Goal: Feedback & Contribution: Contribute content

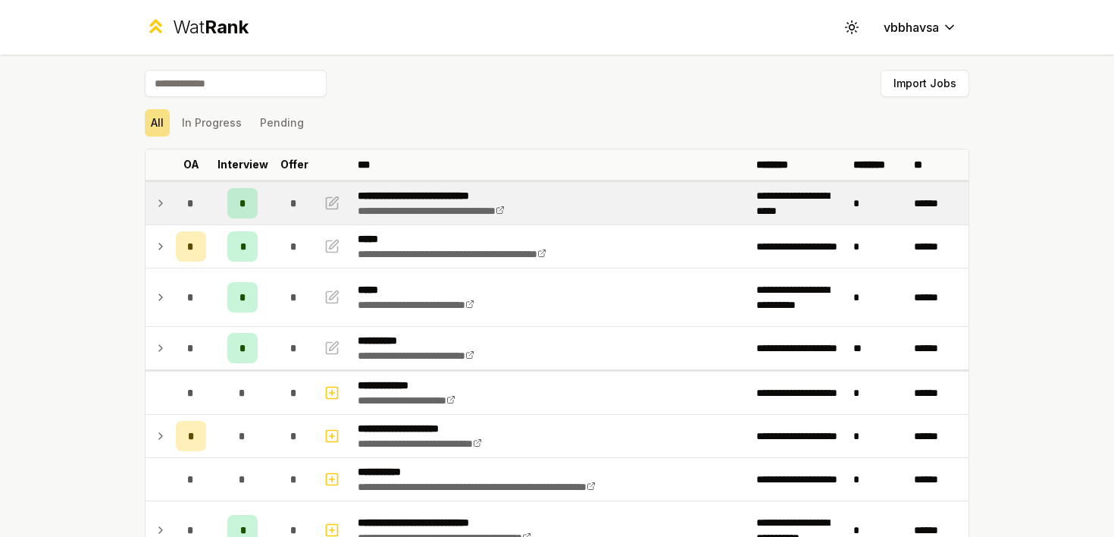
click at [164, 199] on icon at bounding box center [161, 203] width 12 height 18
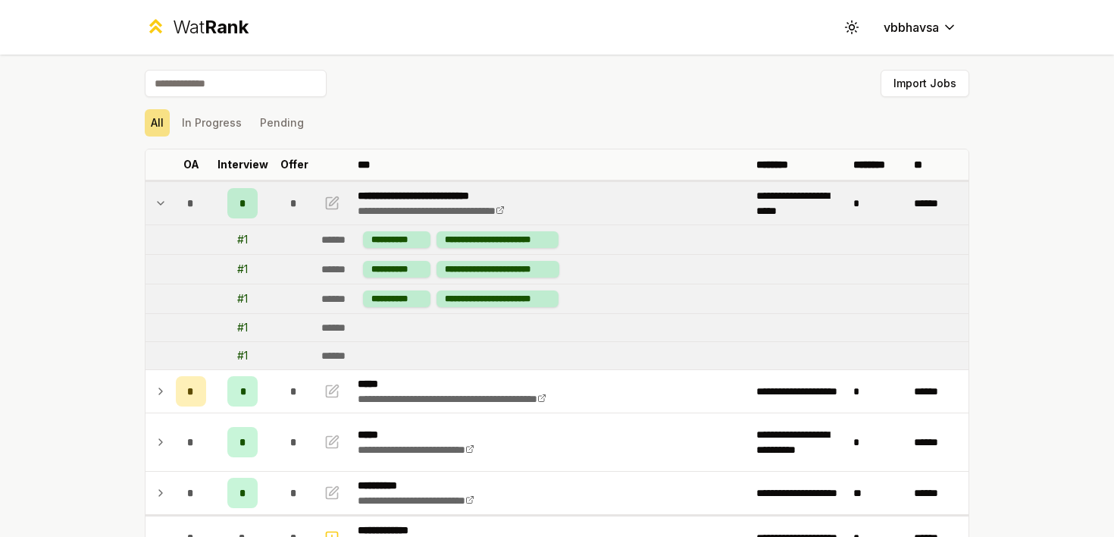
click at [164, 199] on icon at bounding box center [161, 203] width 12 height 18
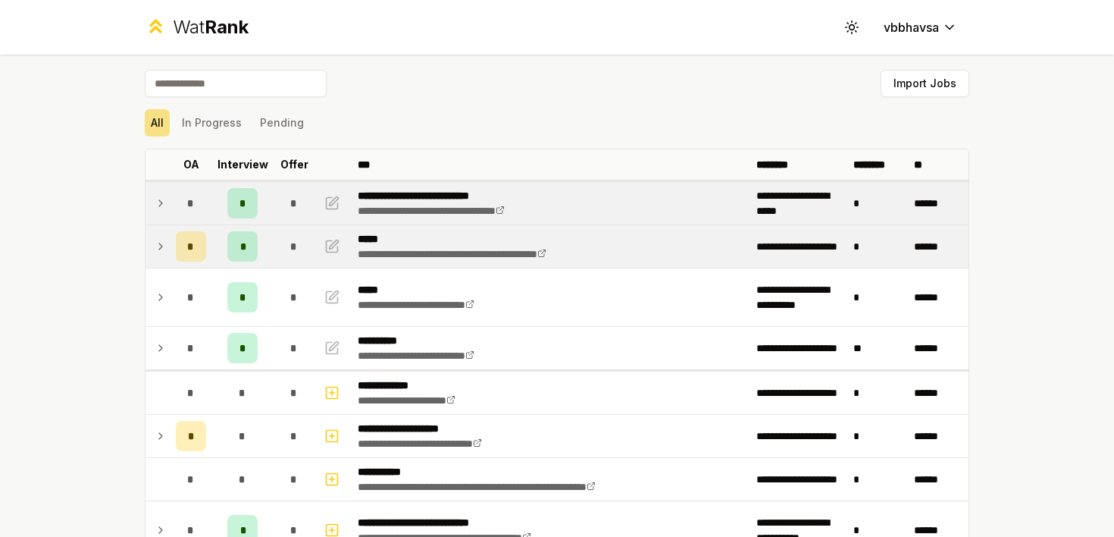
click at [165, 247] on icon at bounding box center [161, 246] width 12 height 18
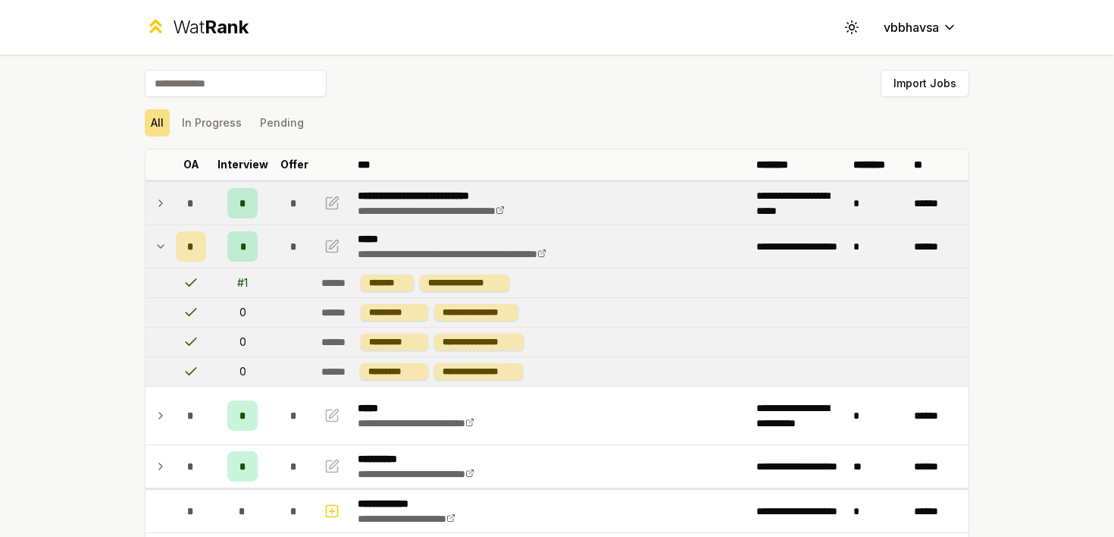
click at [165, 247] on icon at bounding box center [161, 246] width 12 height 18
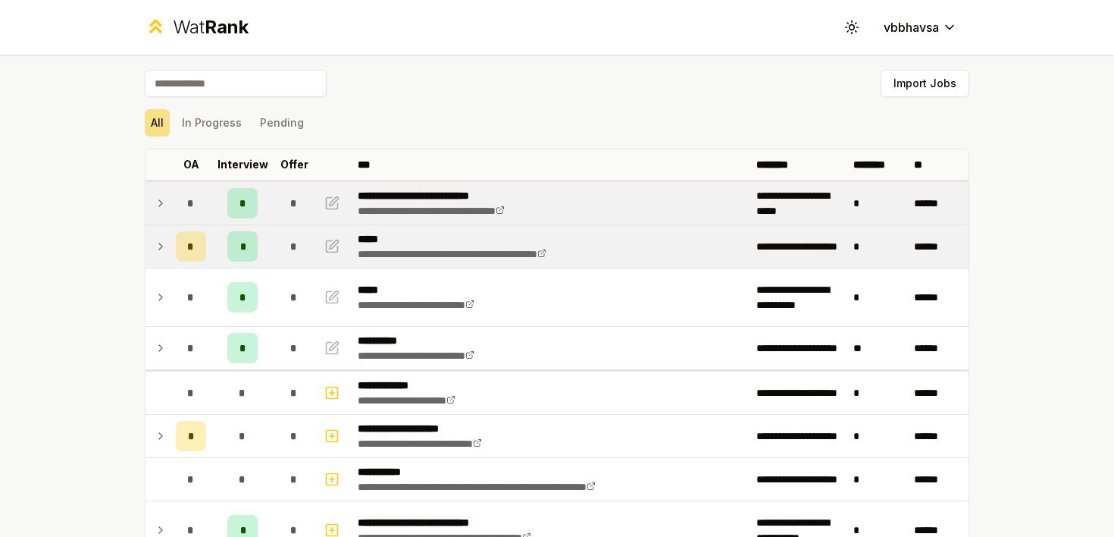
scroll to position [18, 0]
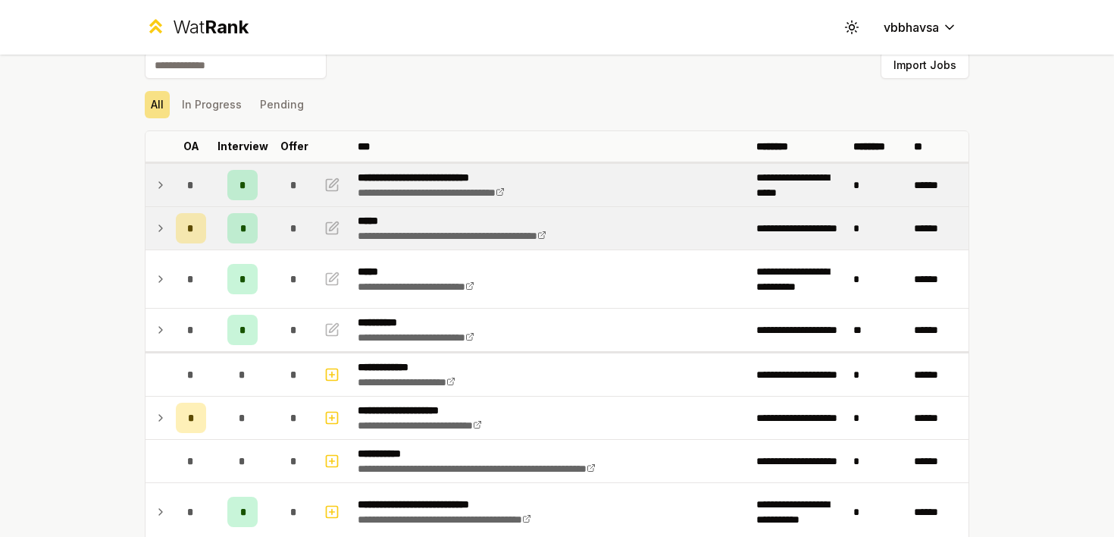
click at [164, 184] on icon at bounding box center [161, 185] width 12 height 18
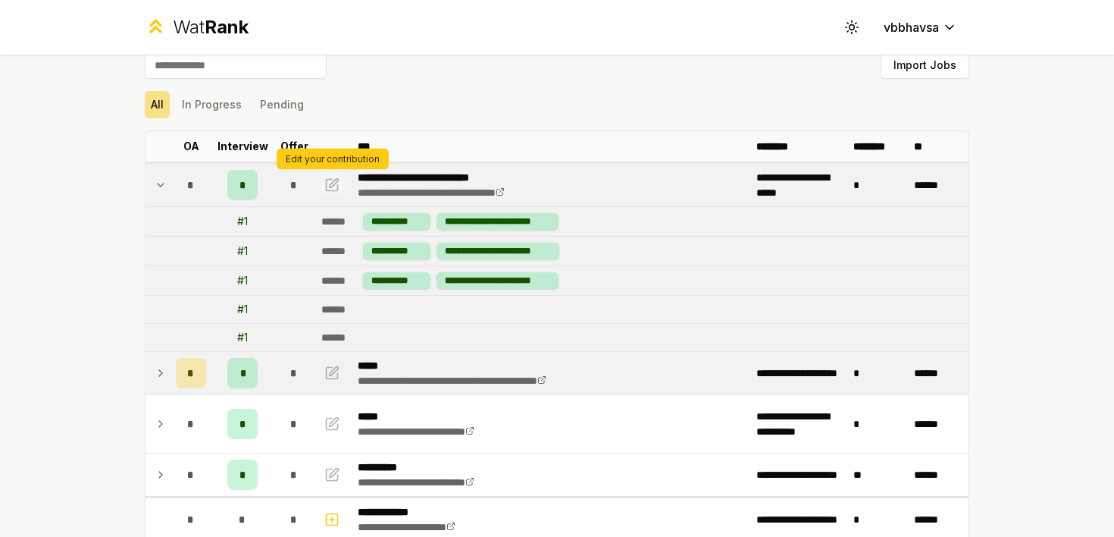
click at [333, 183] on icon "button" at bounding box center [331, 185] width 15 height 18
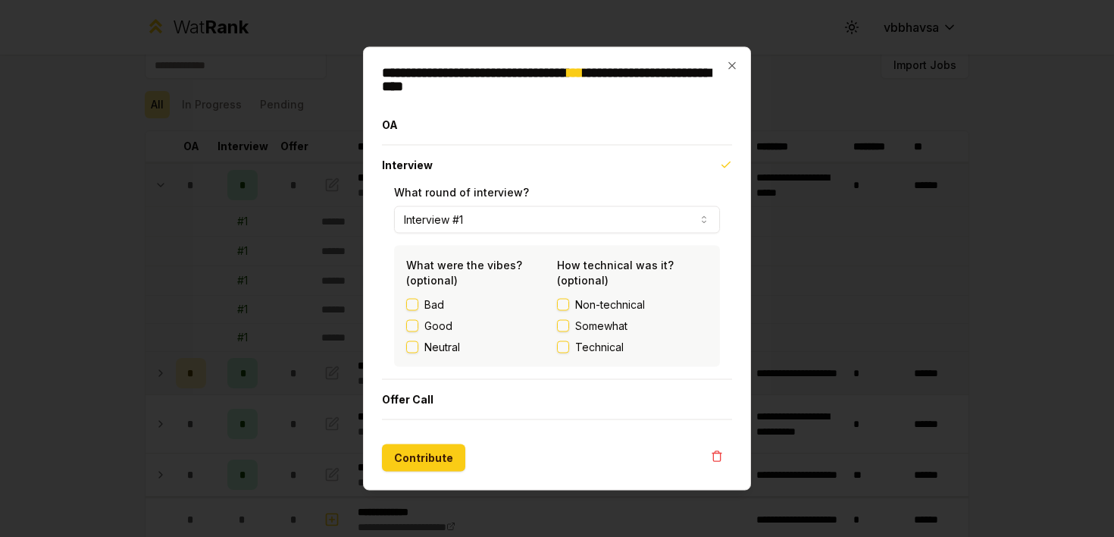
click at [490, 219] on button "Interview #1" at bounding box center [557, 219] width 326 height 27
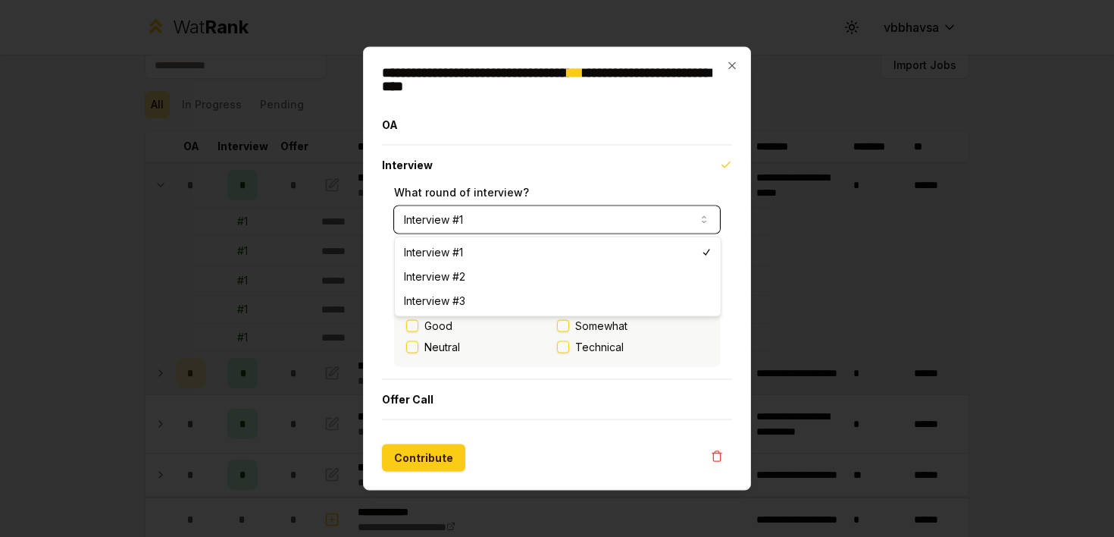
select select "*"
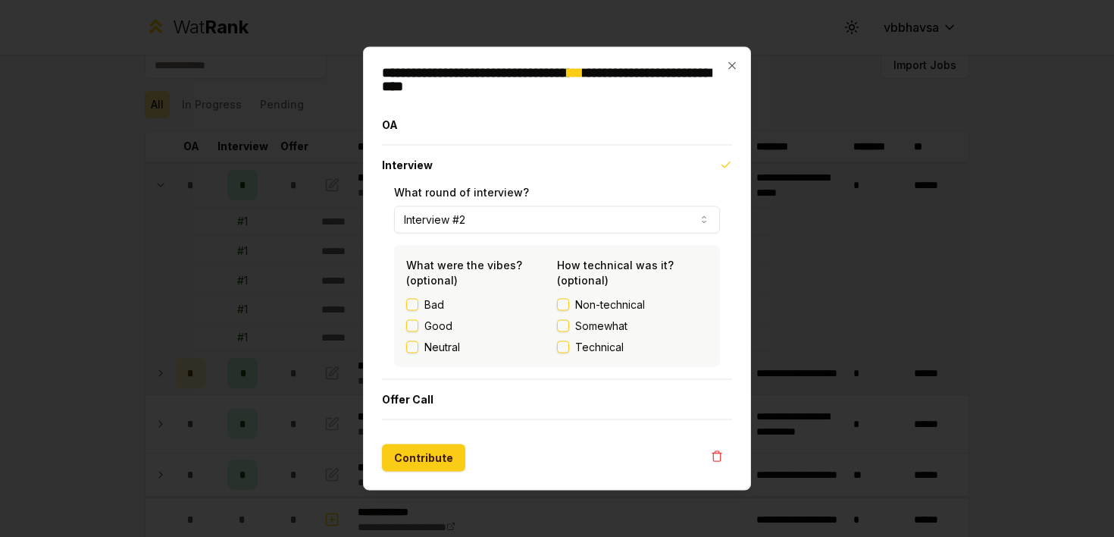
click at [560, 352] on button "Technical" at bounding box center [563, 347] width 12 height 12
click at [434, 460] on button "Contribute" at bounding box center [423, 457] width 83 height 27
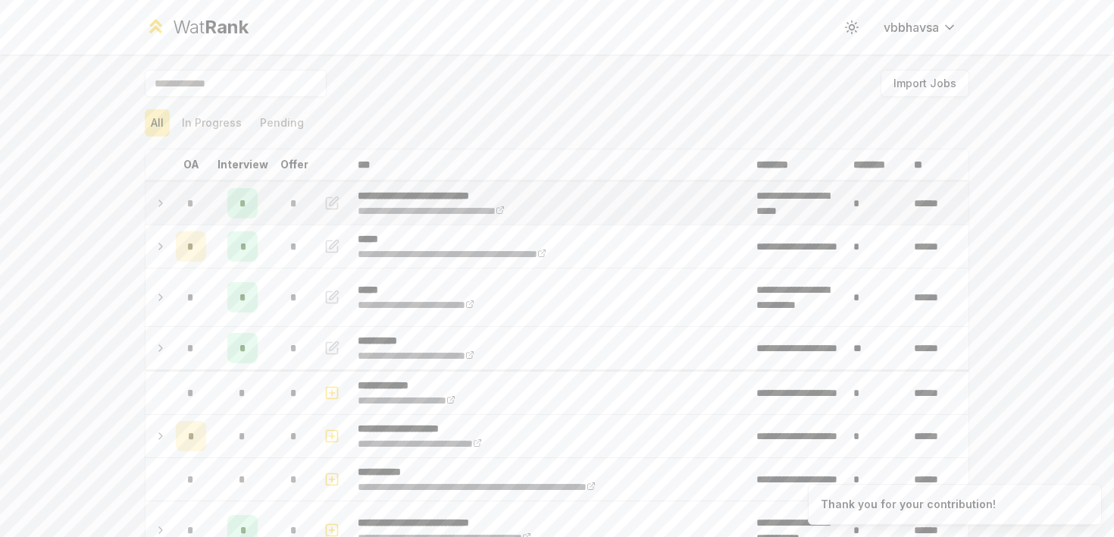
click at [153, 196] on td at bounding box center [158, 203] width 24 height 42
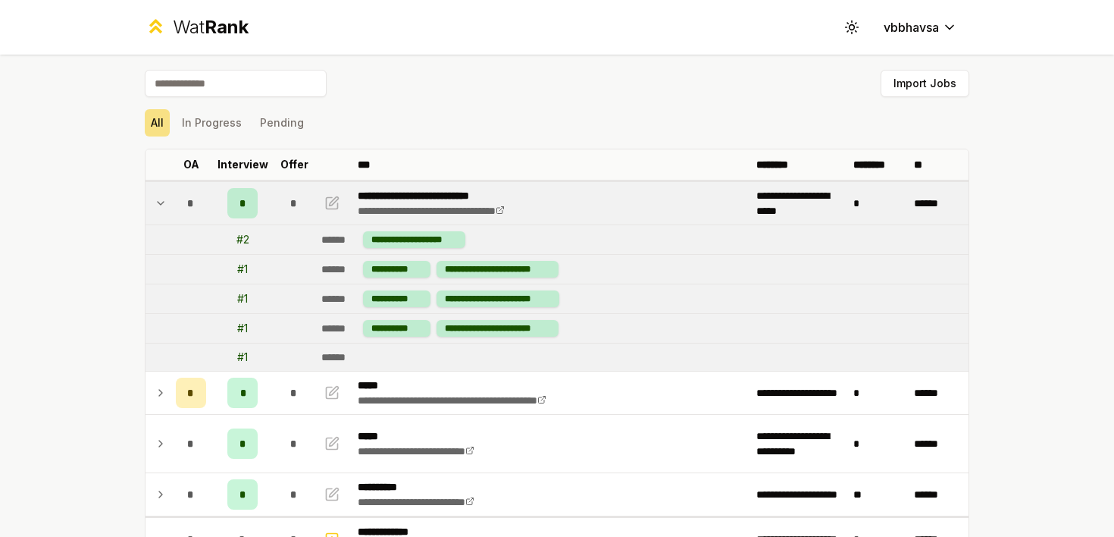
click at [161, 202] on icon at bounding box center [161, 203] width 12 height 18
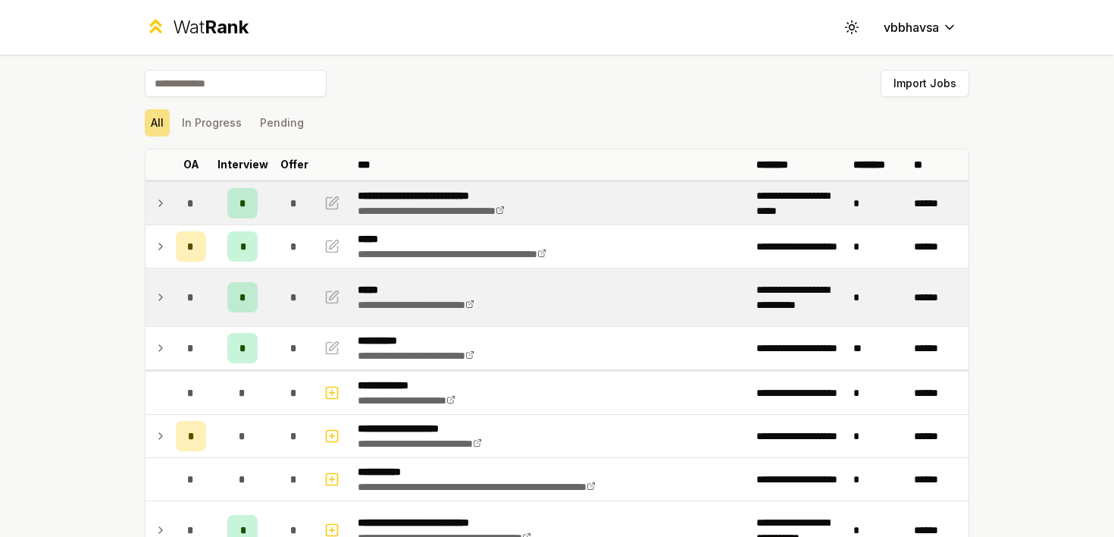
scroll to position [22, 0]
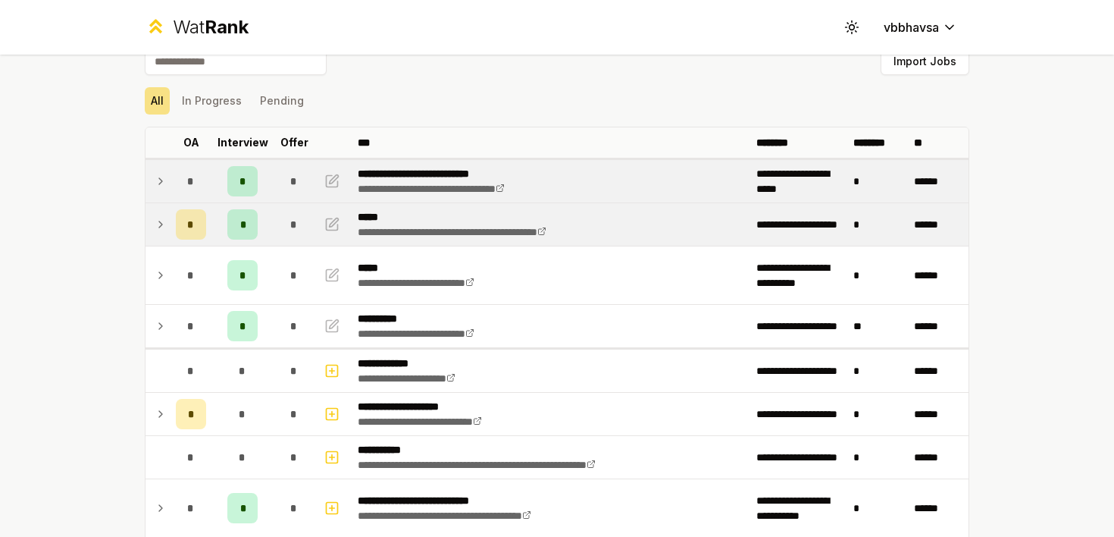
click at [161, 226] on icon at bounding box center [161, 224] width 12 height 18
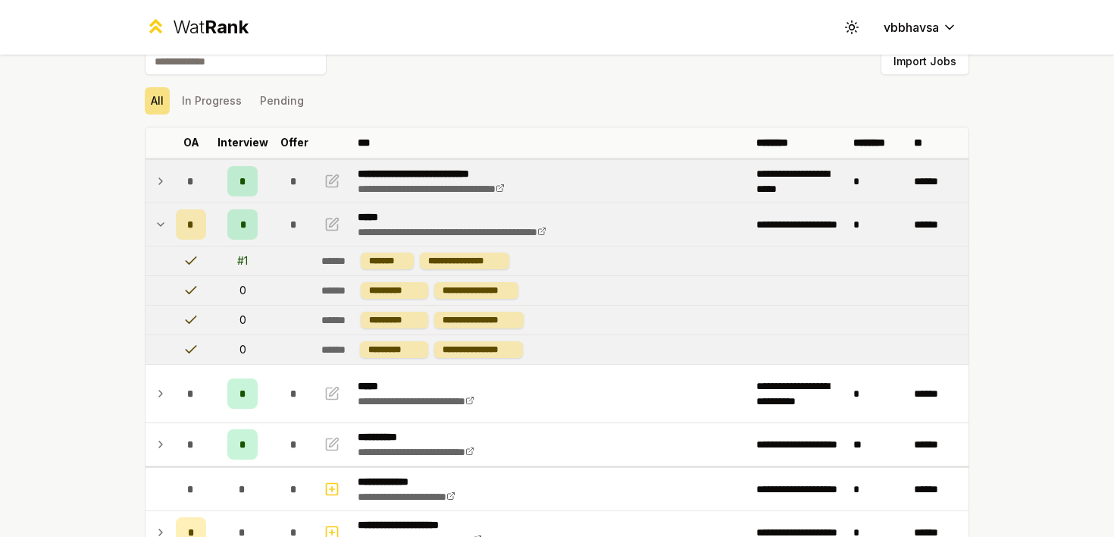
click at [163, 217] on icon at bounding box center [161, 224] width 12 height 18
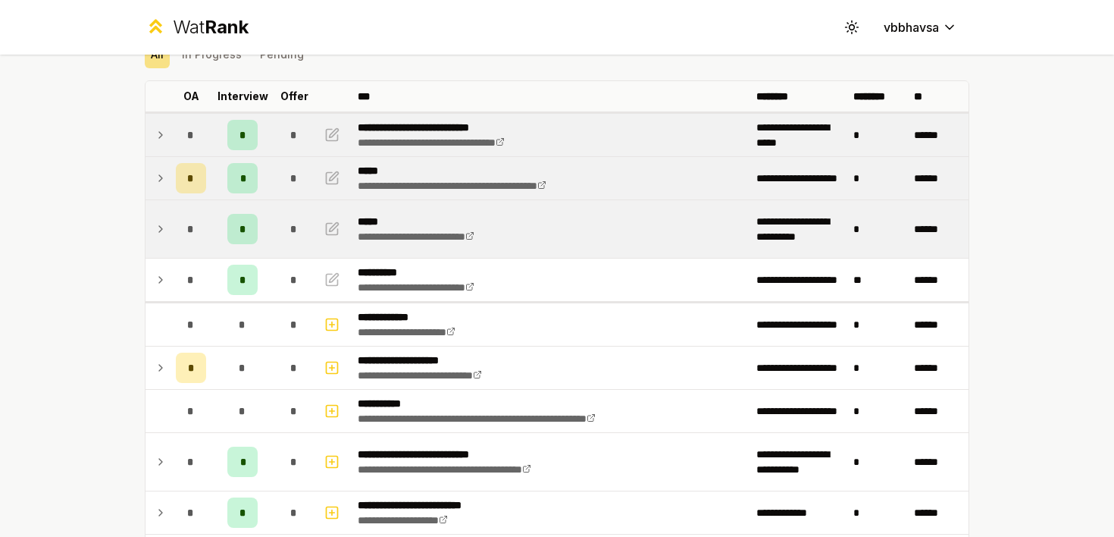
scroll to position [92, 0]
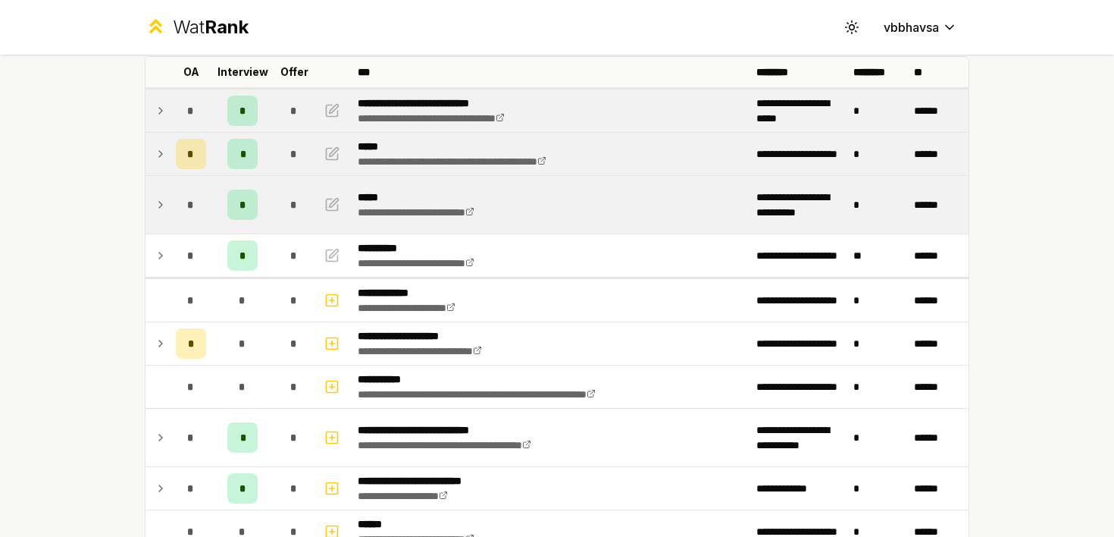
click at [160, 205] on icon at bounding box center [160, 205] width 3 height 6
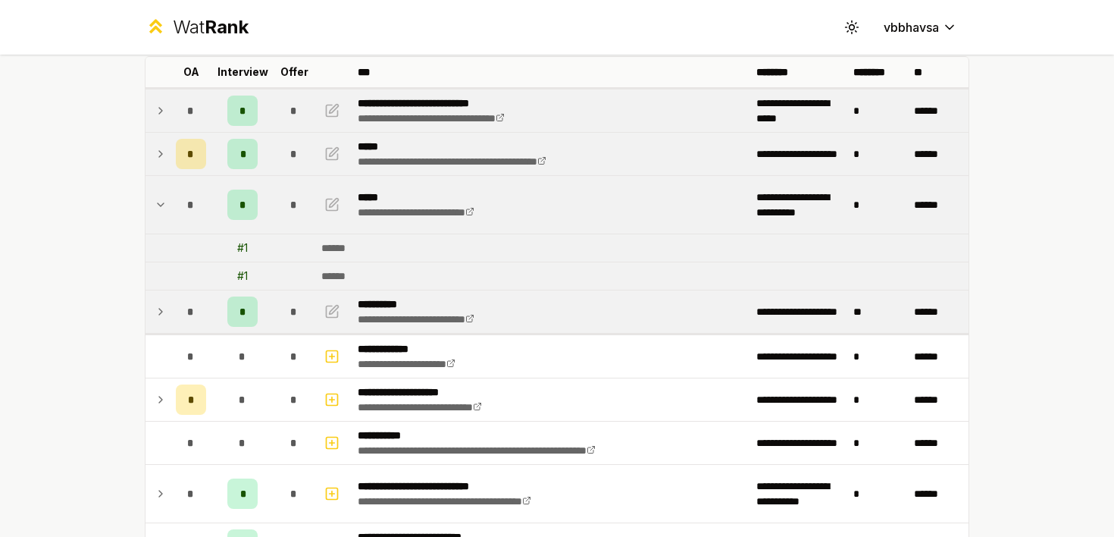
click at [158, 318] on icon at bounding box center [161, 311] width 12 height 18
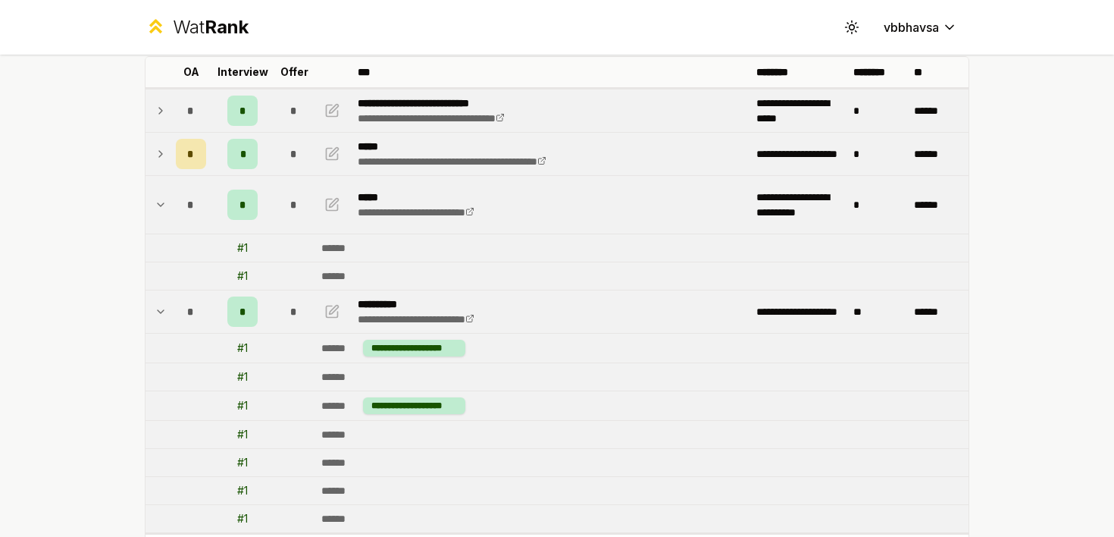
click at [152, 315] on td at bounding box center [158, 311] width 24 height 42
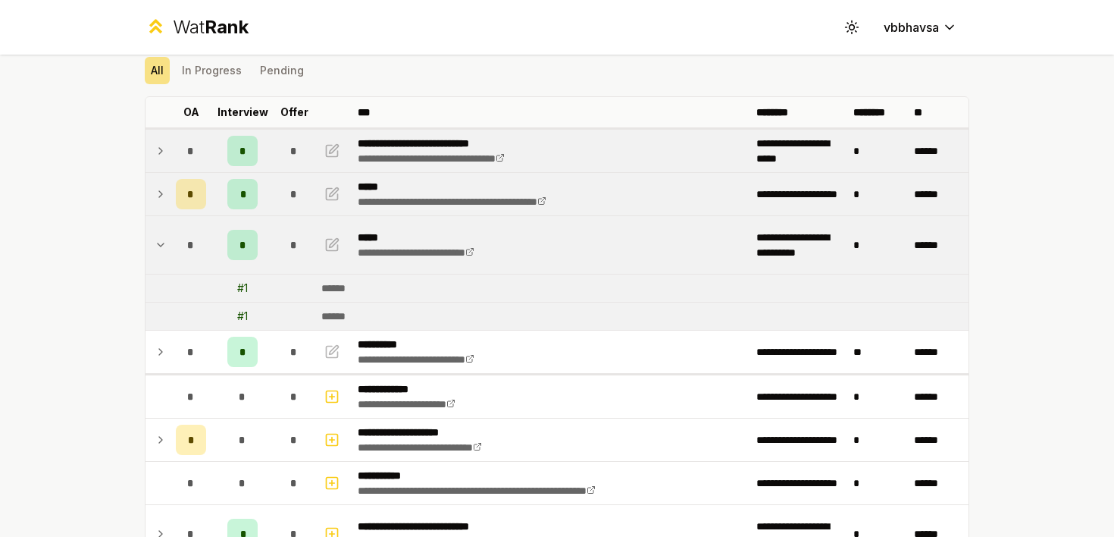
scroll to position [47, 0]
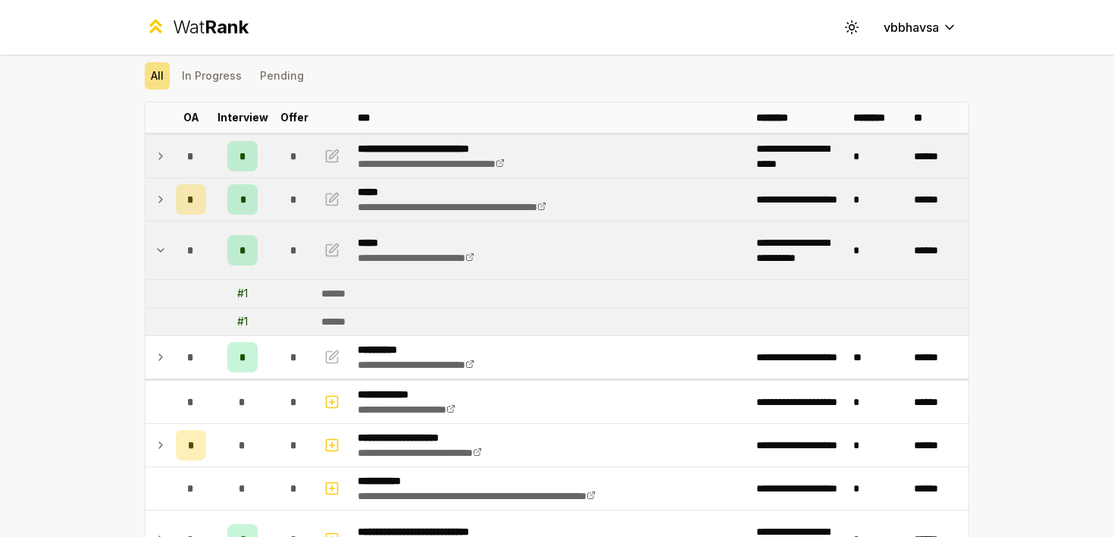
click at [158, 241] on icon at bounding box center [161, 250] width 12 height 18
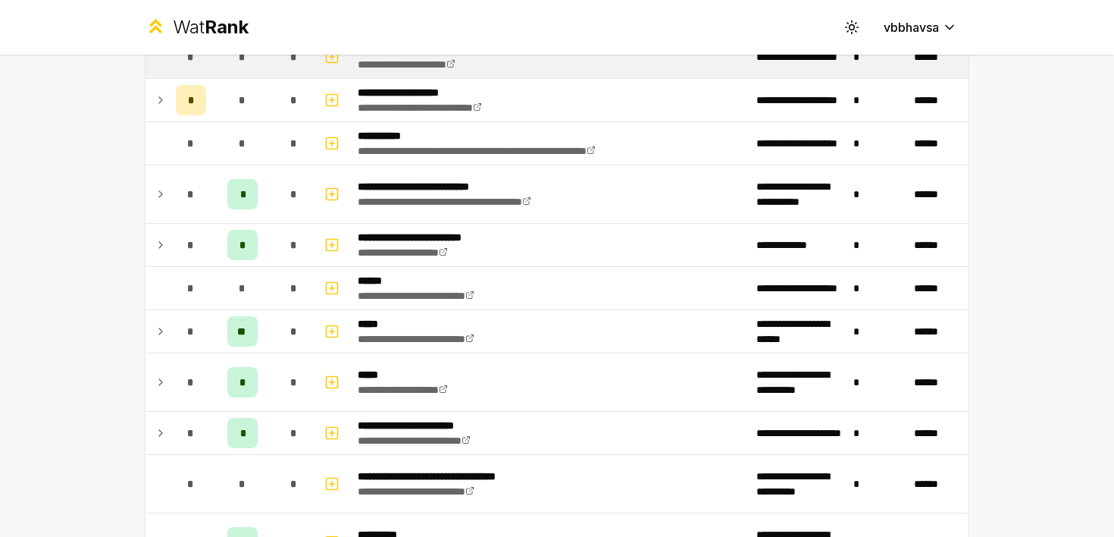
scroll to position [337, 0]
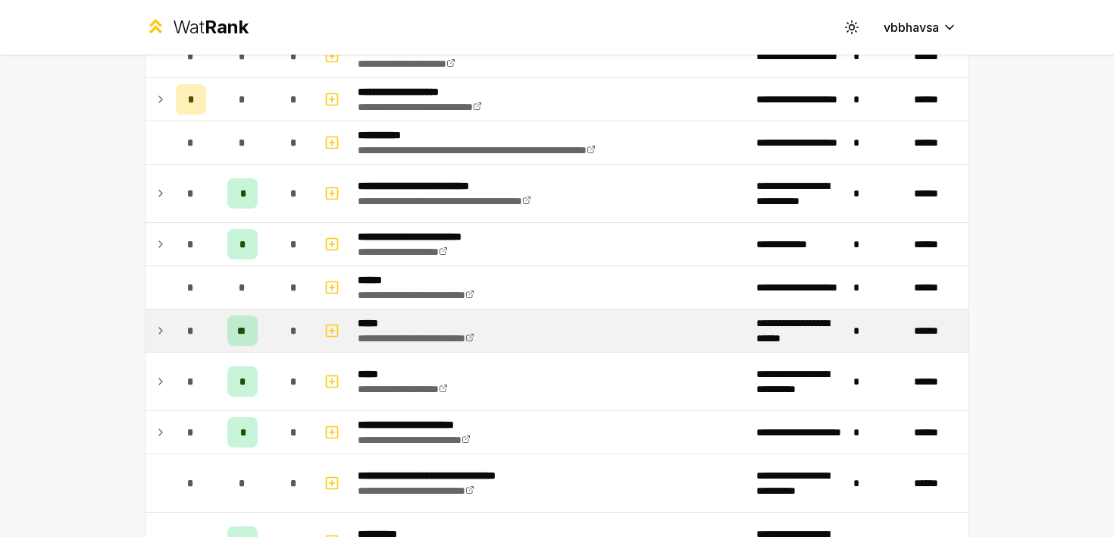
click at [164, 332] on icon at bounding box center [161, 330] width 12 height 18
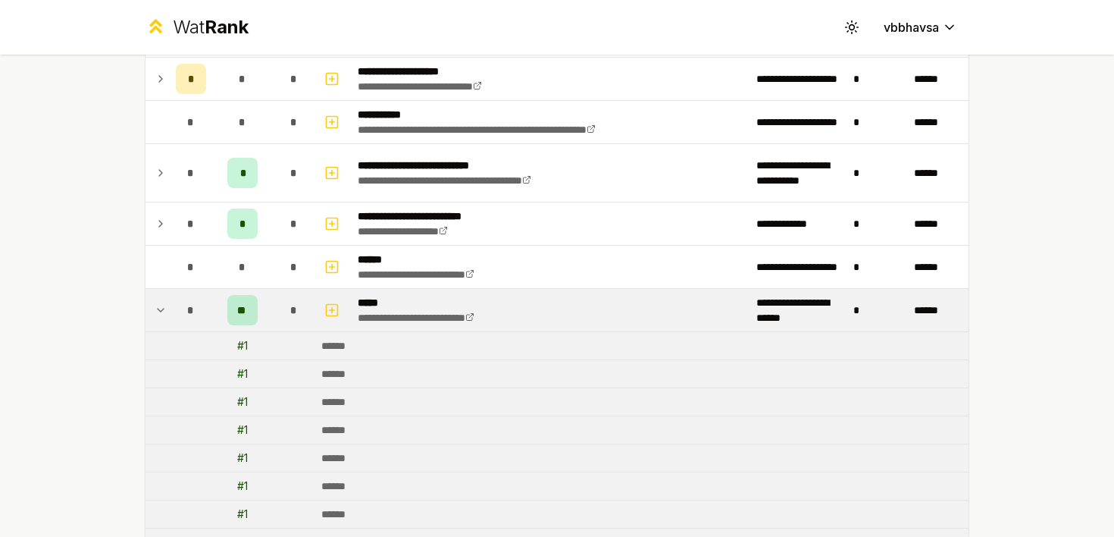
scroll to position [349, 0]
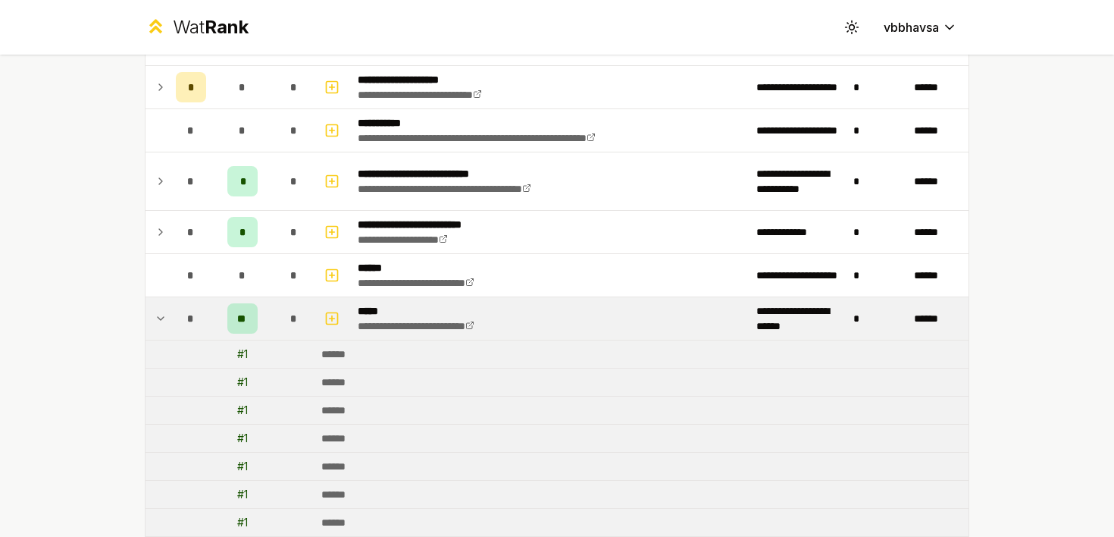
click at [161, 317] on icon at bounding box center [161, 318] width 12 height 18
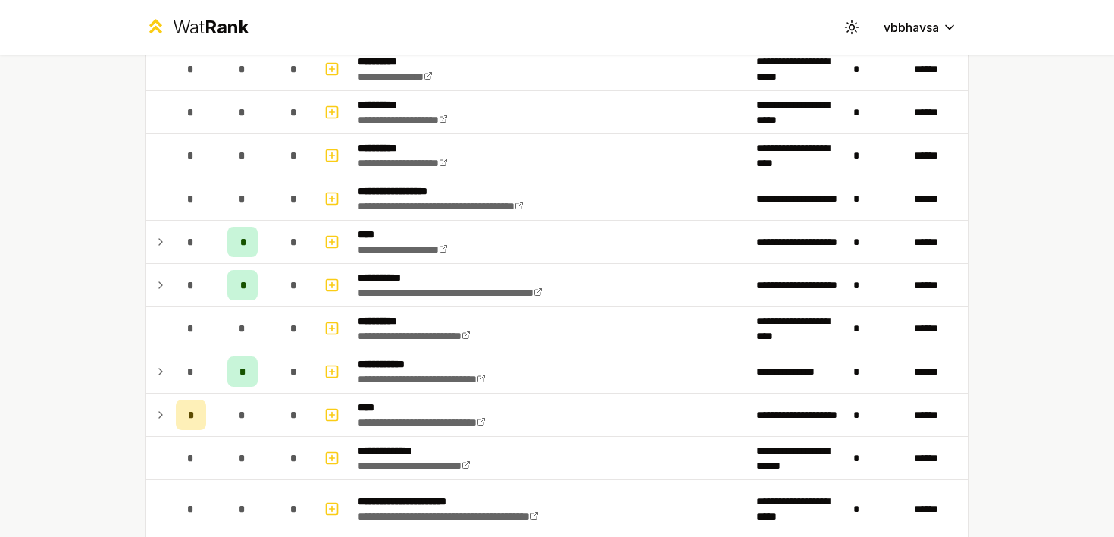
scroll to position [1141, 0]
